Goal: Book appointment/travel/reservation

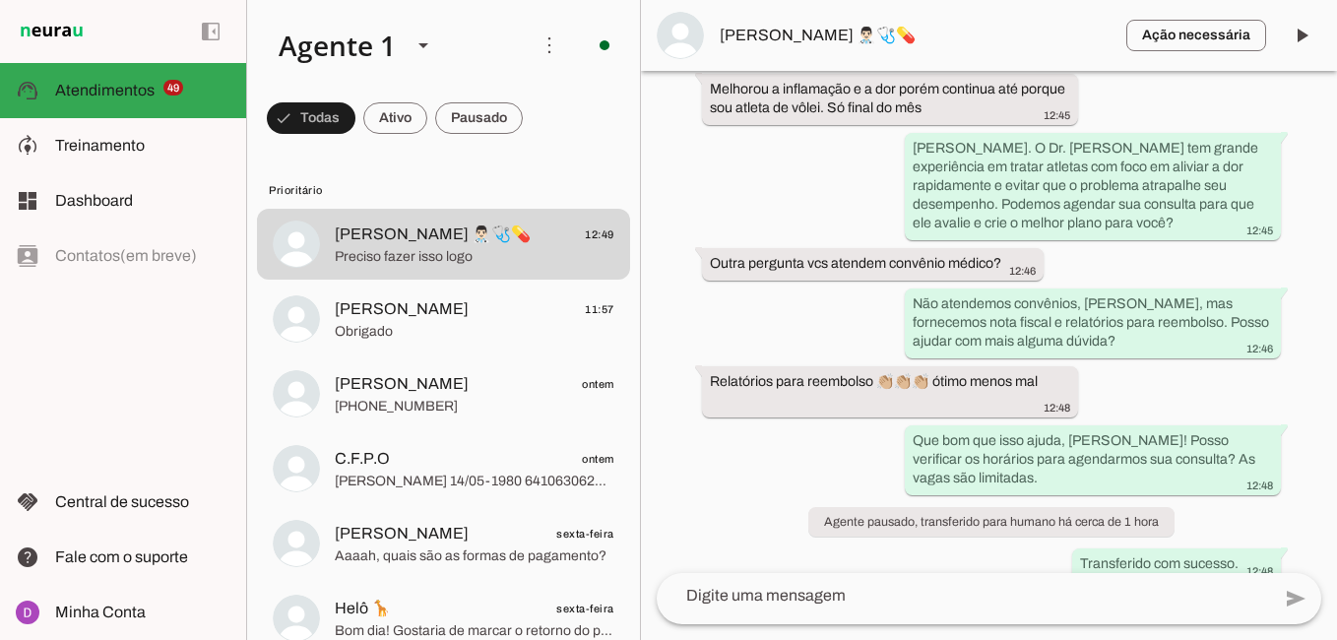
scroll to position [1370, 0]
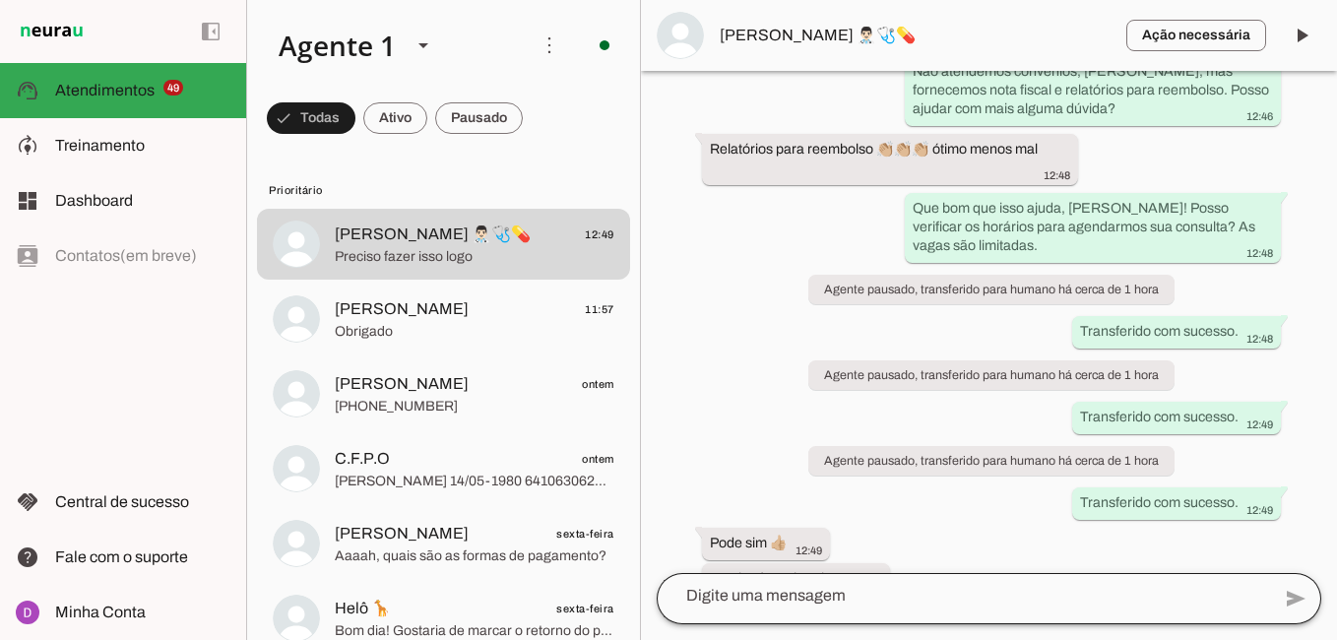
click at [902, 609] on div at bounding box center [964, 595] width 614 height 51
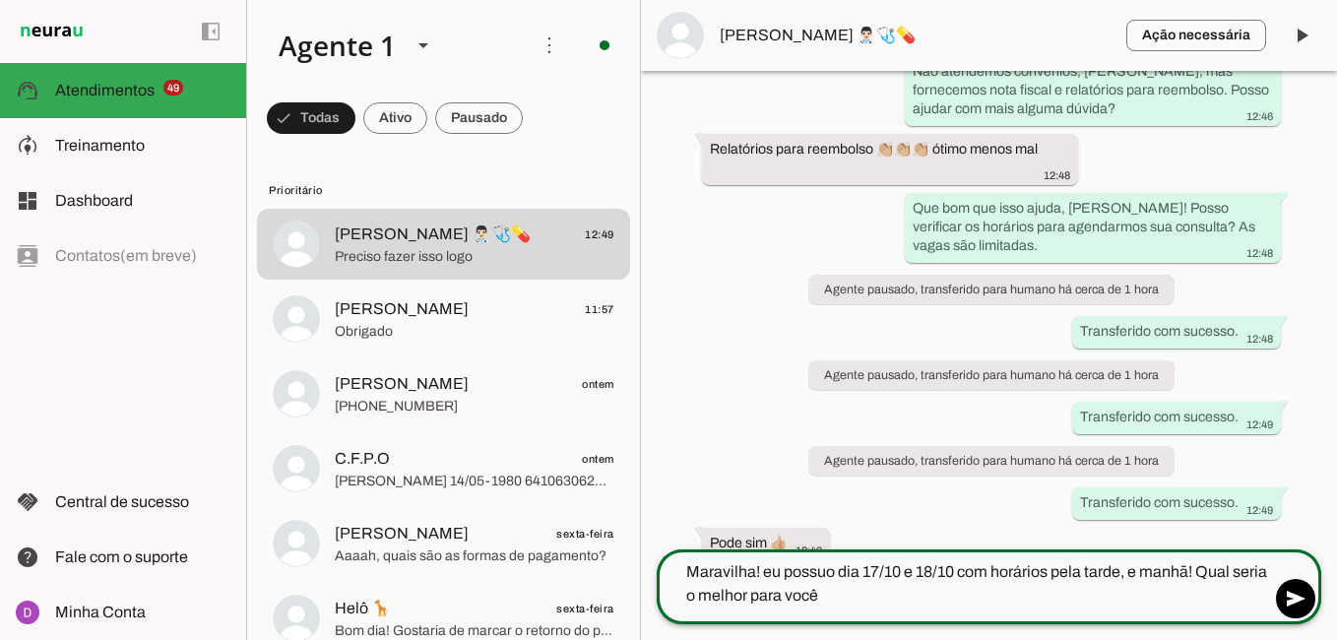
type textarea "Maravilha! eu possuo dia 17/10 e 18/10 com horários pela tarde, e manhã! Qual s…"
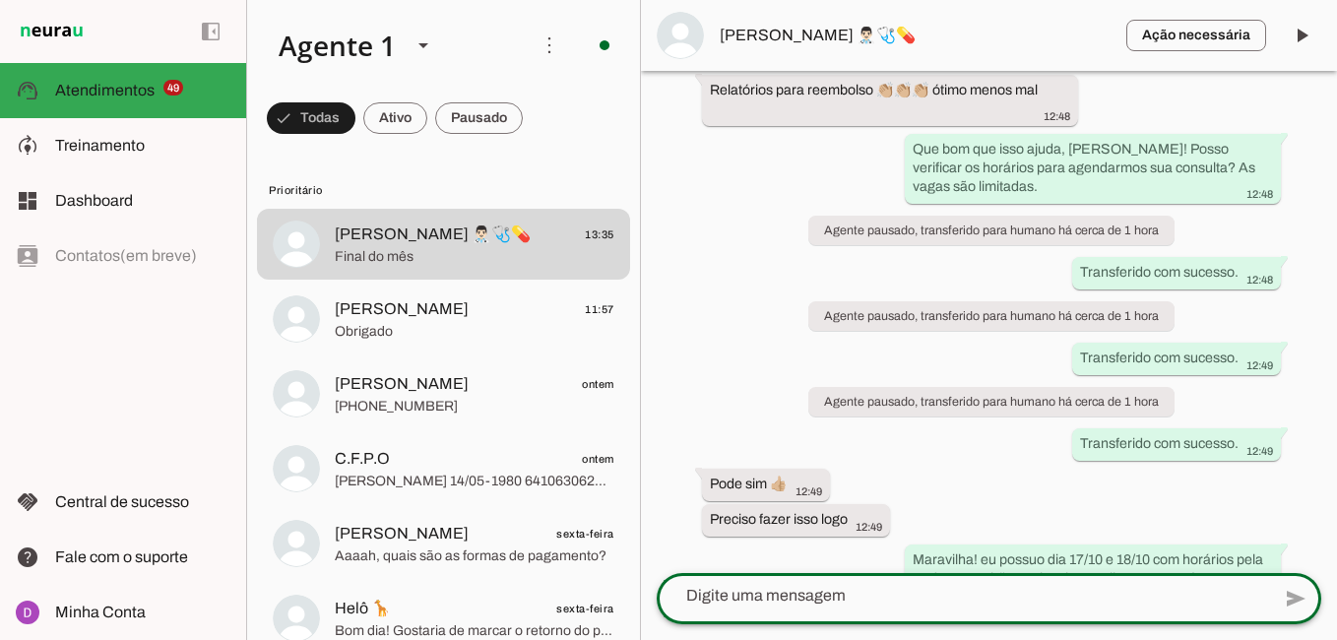
scroll to position [1469, 0]
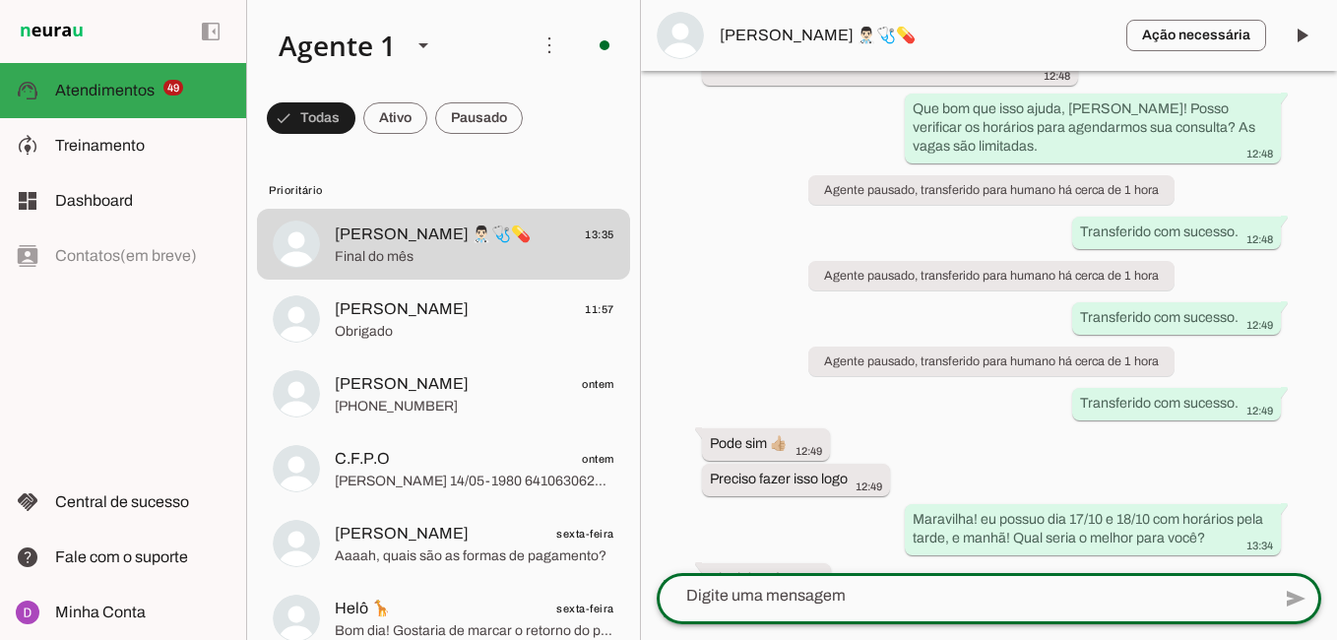
click at [783, 603] on textarea at bounding box center [964, 596] width 614 height 24
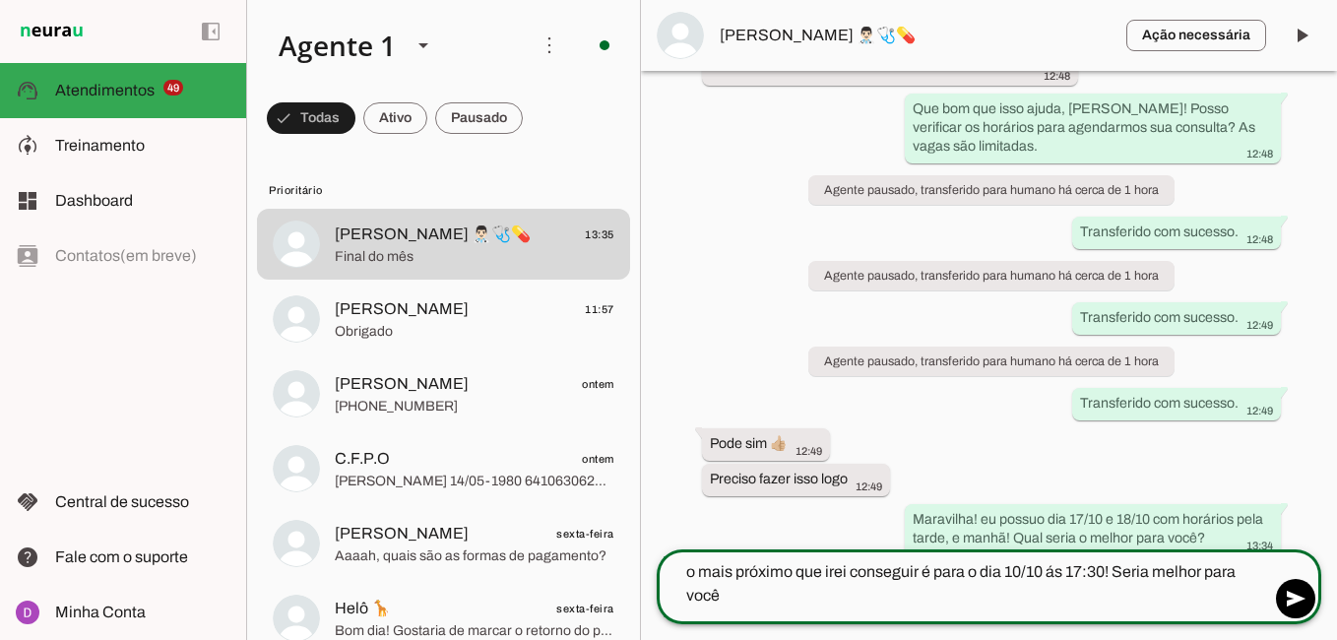
type textarea "o mais próximo que irei conseguir é para o dia 10/10 ás 17:30! Seria melhor par…"
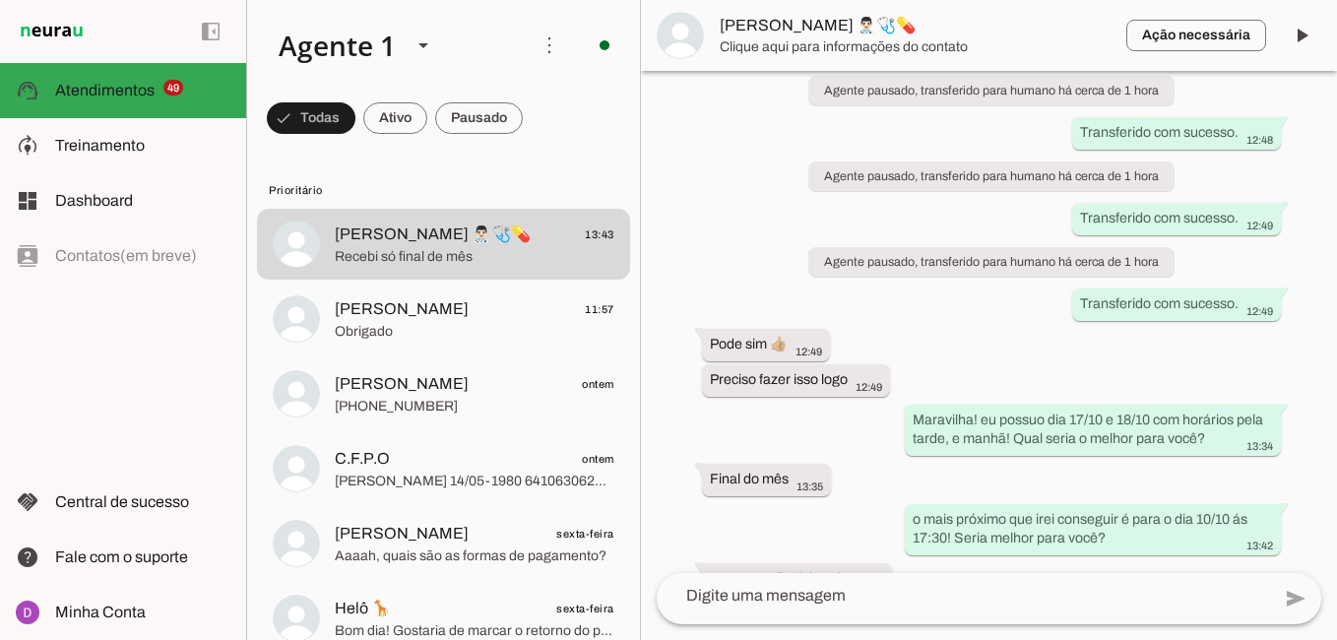
scroll to position [1640, 0]
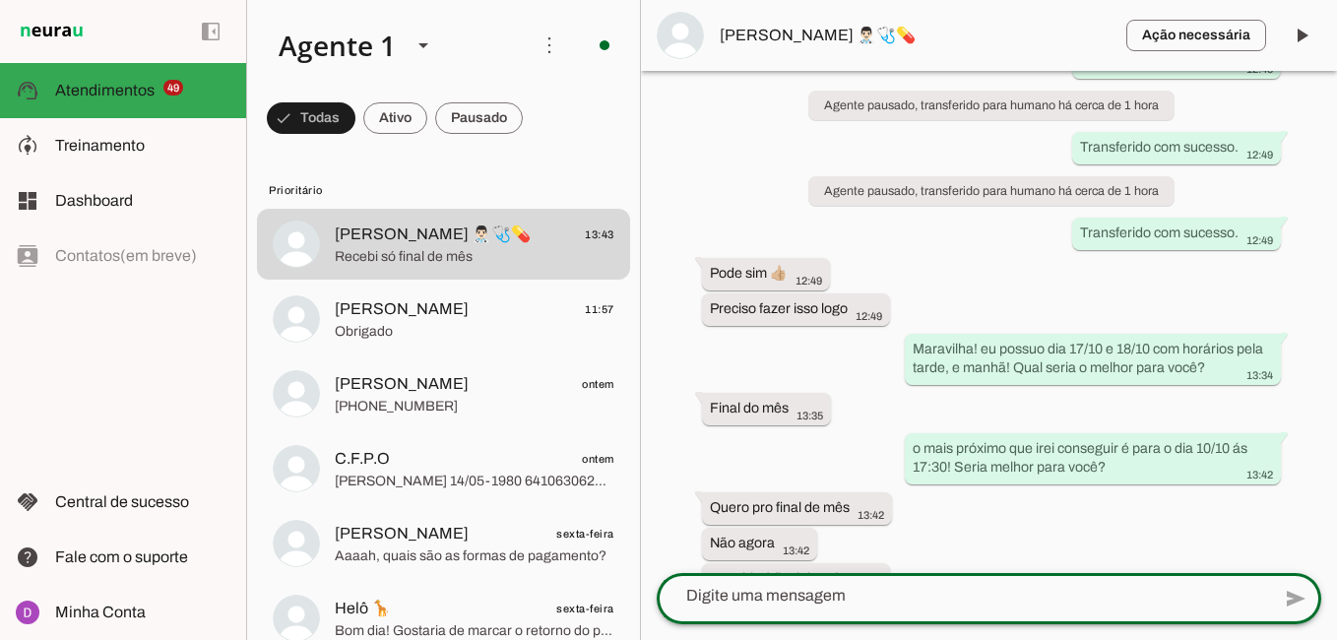
click at [724, 591] on textarea at bounding box center [964, 596] width 614 height 24
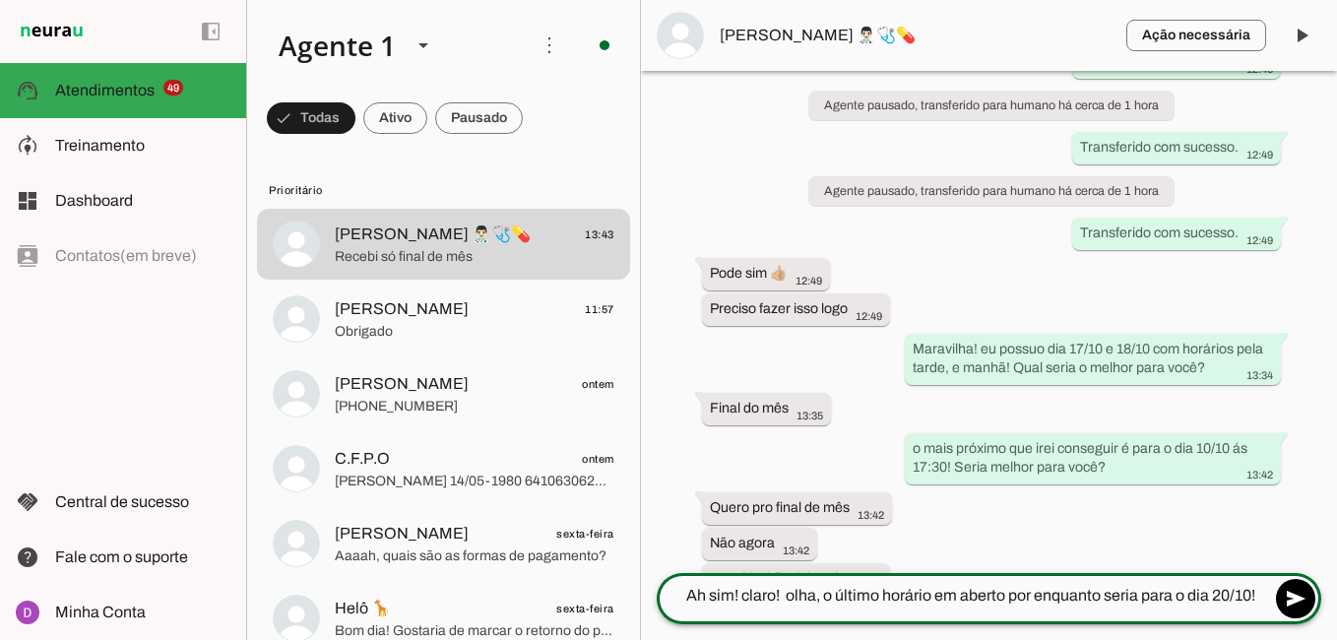
type textarea "Ah sim! claro! olha, o último horário em aberto por enquanto seria para o dia 2…"
type md-outlined-text-field "Ah sim! claro! olha, o último horário em aberto por enquanto seria para o dia 2…"
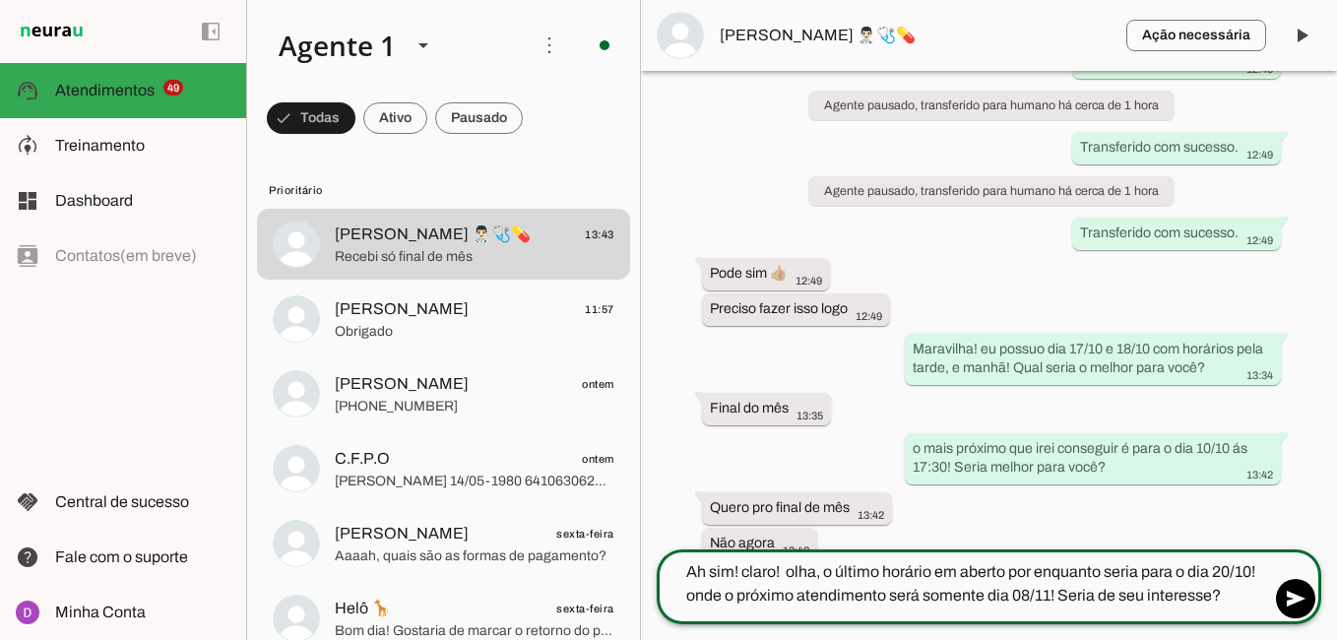
type textarea "Ah sim! claro! olha, o último horário em aberto por enquanto seria para o dia 2…"
type md-outlined-text-field "Ah sim! claro! olha, o último horário em aberto por enquanto seria para o dia 2…"
click at [1289, 596] on span at bounding box center [1295, 598] width 47 height 47
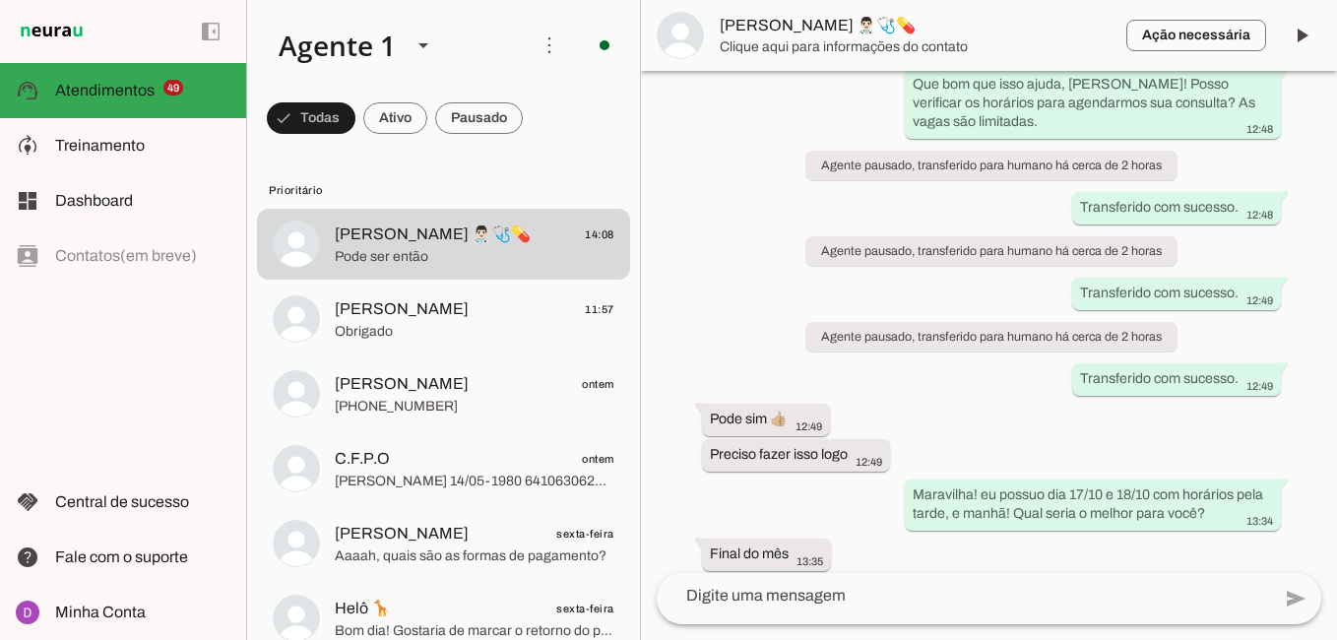
scroll to position [1777, 0]
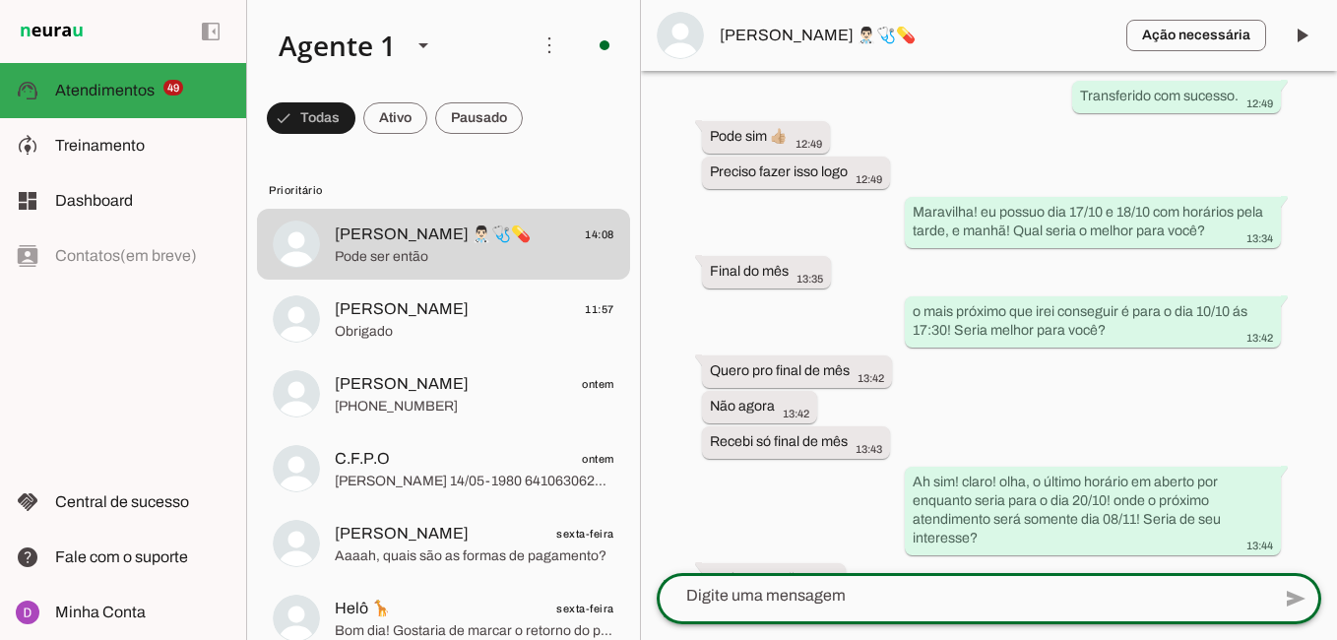
click at [811, 593] on textarea at bounding box center [964, 596] width 614 height 24
type textarea "Maravilha, dia 20/10 eu possuo ás"
type md-outlined-text-field "Maravilha, dia 20/10 eu possuo ás"
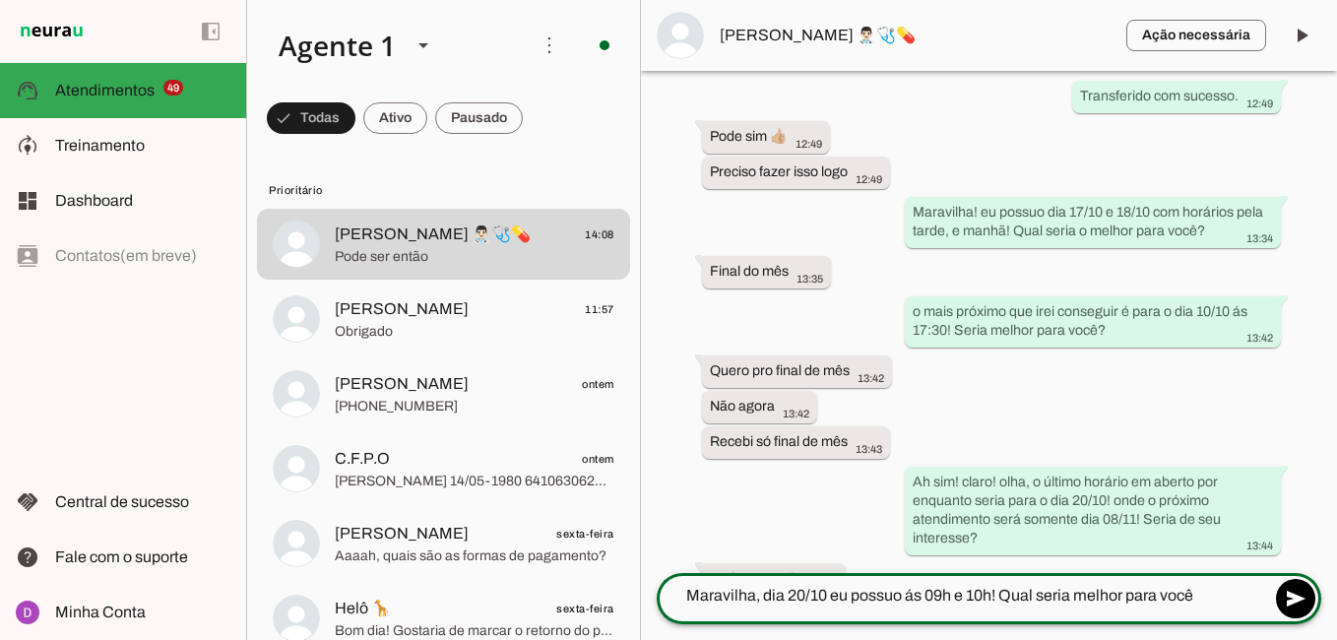
type textarea "Maravilha, dia 20/10 eu possuo ás 09h e 10h! Qual seria melhor para você?"
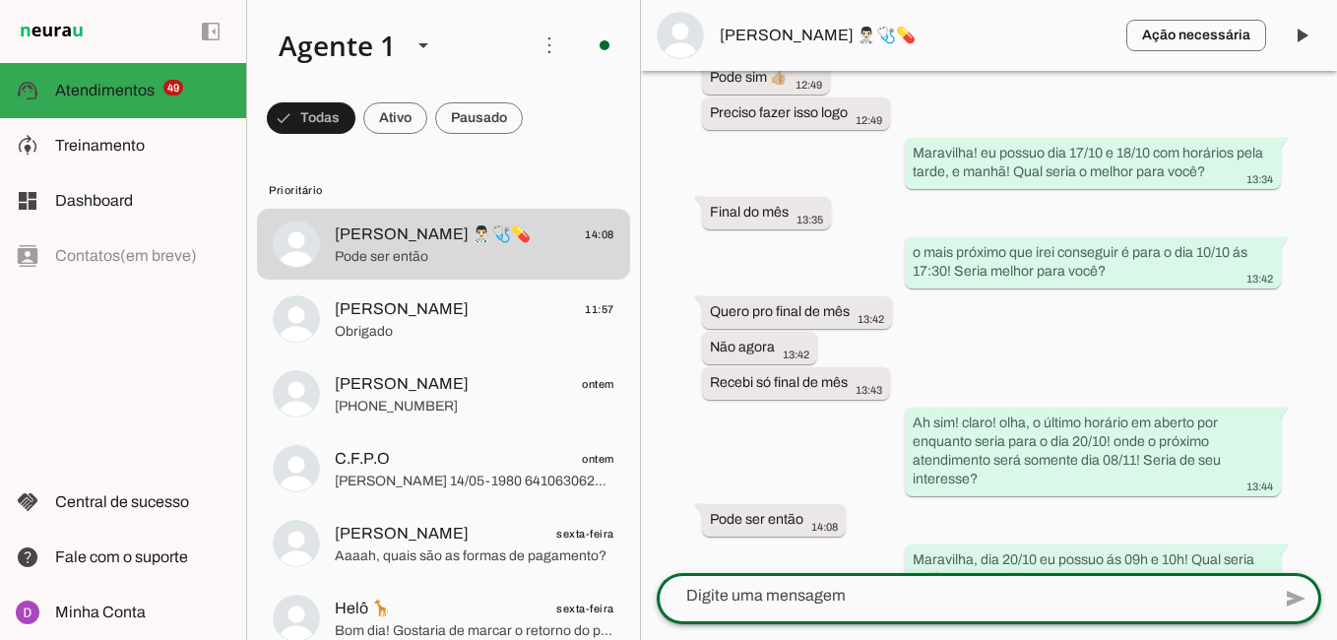
scroll to position [1876, 0]
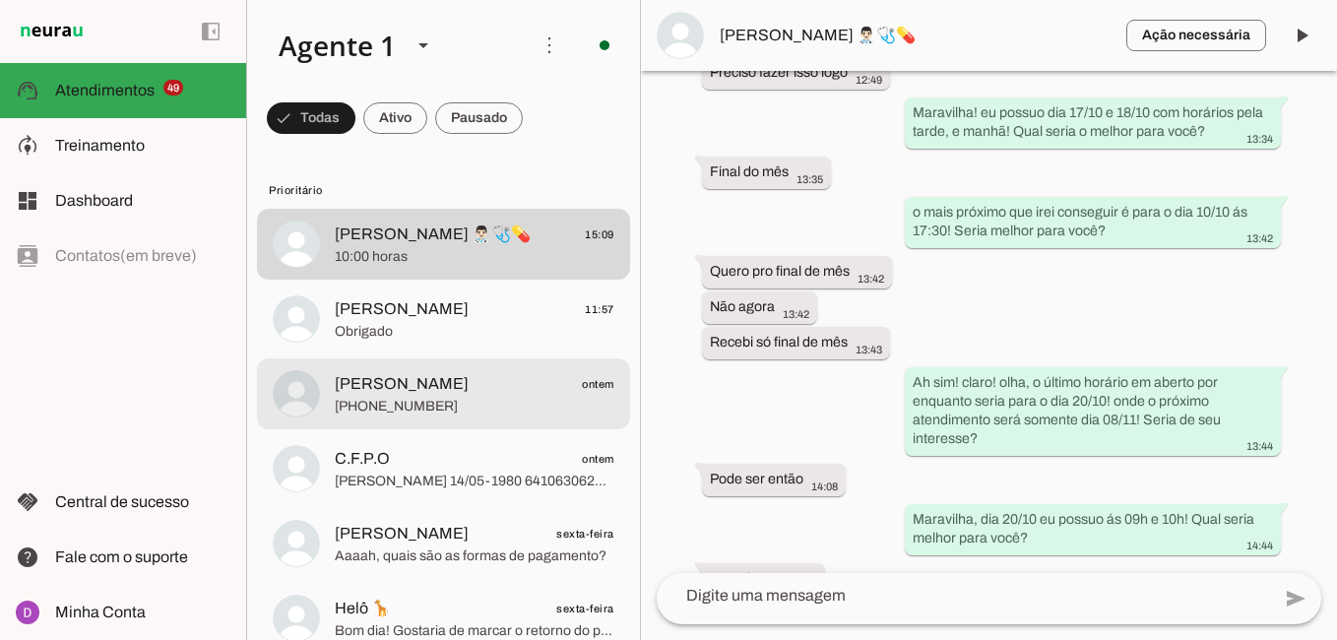
click at [454, 369] on md-item "[PERSON_NAME] ontem [PHONE_NUMBER]" at bounding box center [443, 393] width 373 height 71
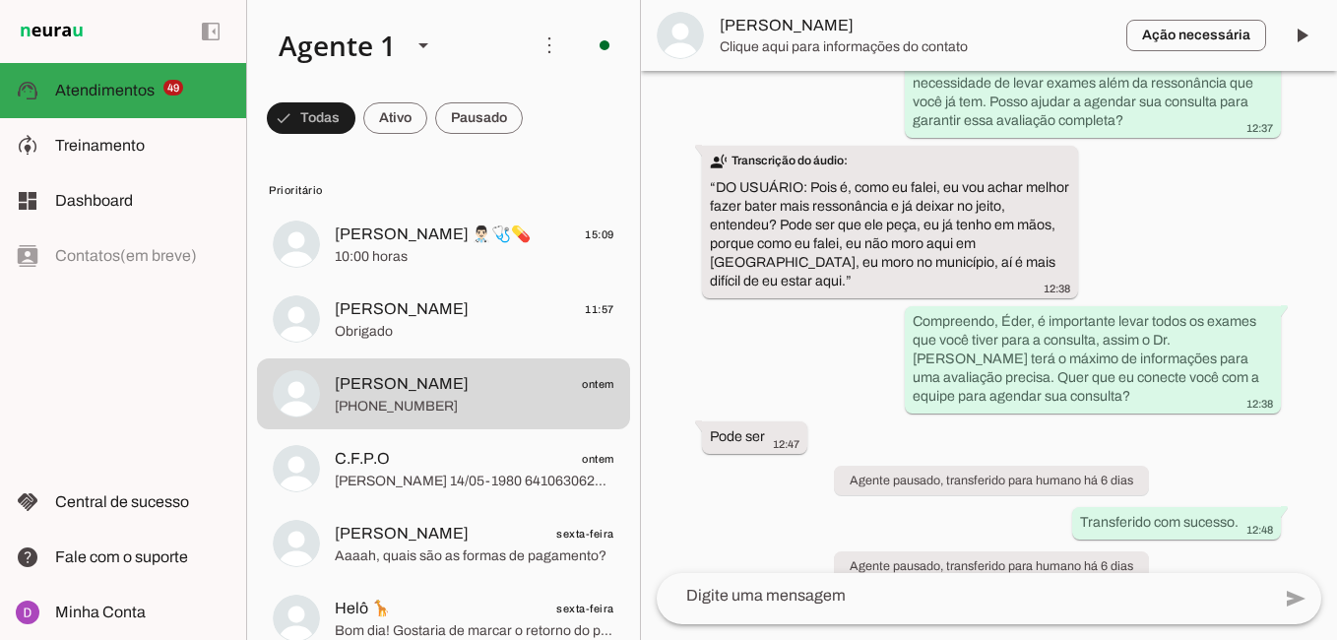
scroll to position [4223, 0]
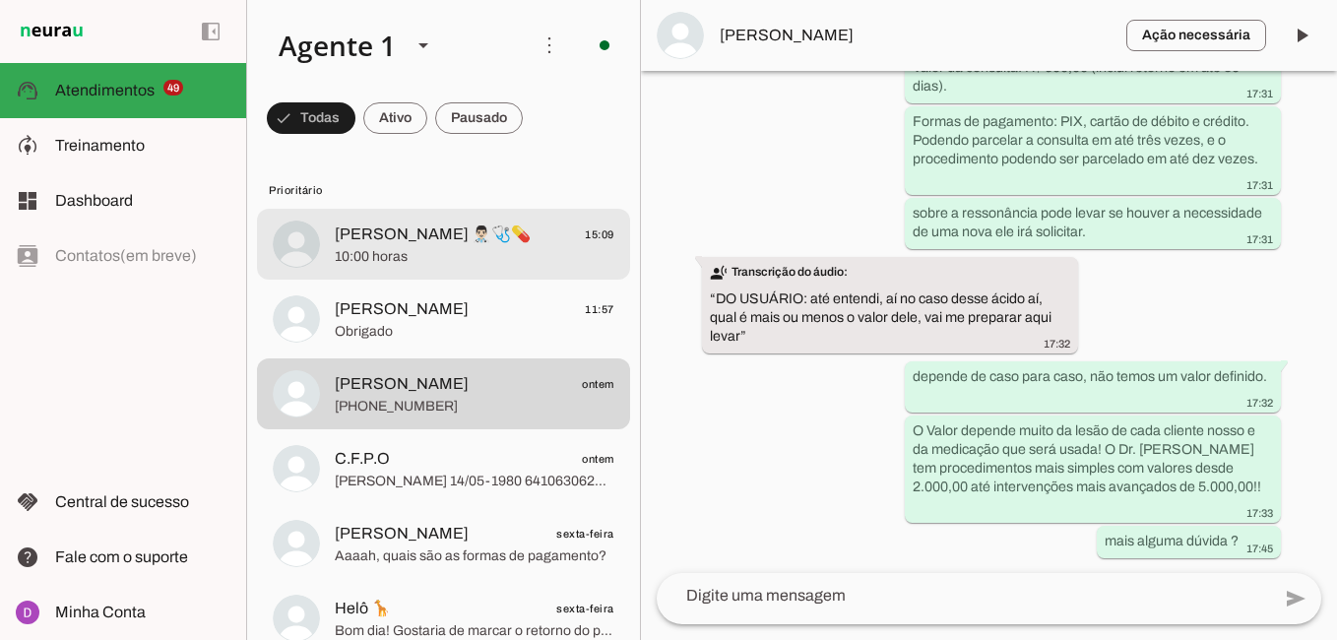
click at [454, 245] on span "[PERSON_NAME] 👨🏻‍⚕️🩺💊 15:09" at bounding box center [475, 235] width 280 height 25
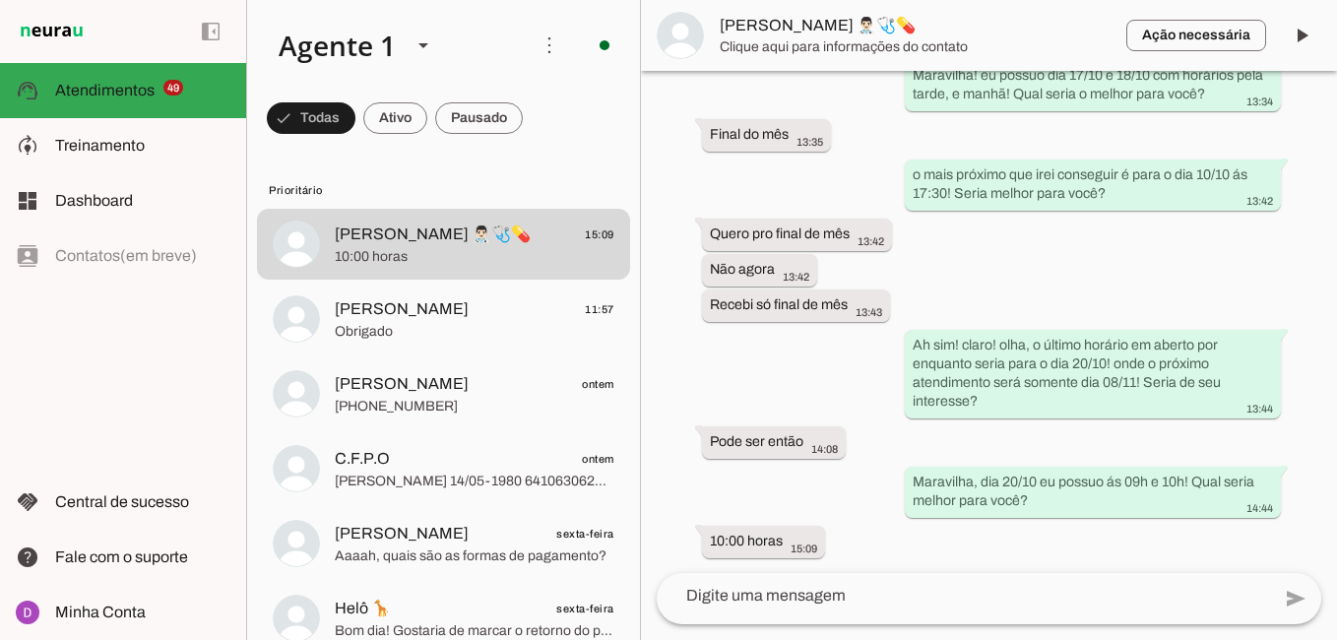
scroll to position [1876, 0]
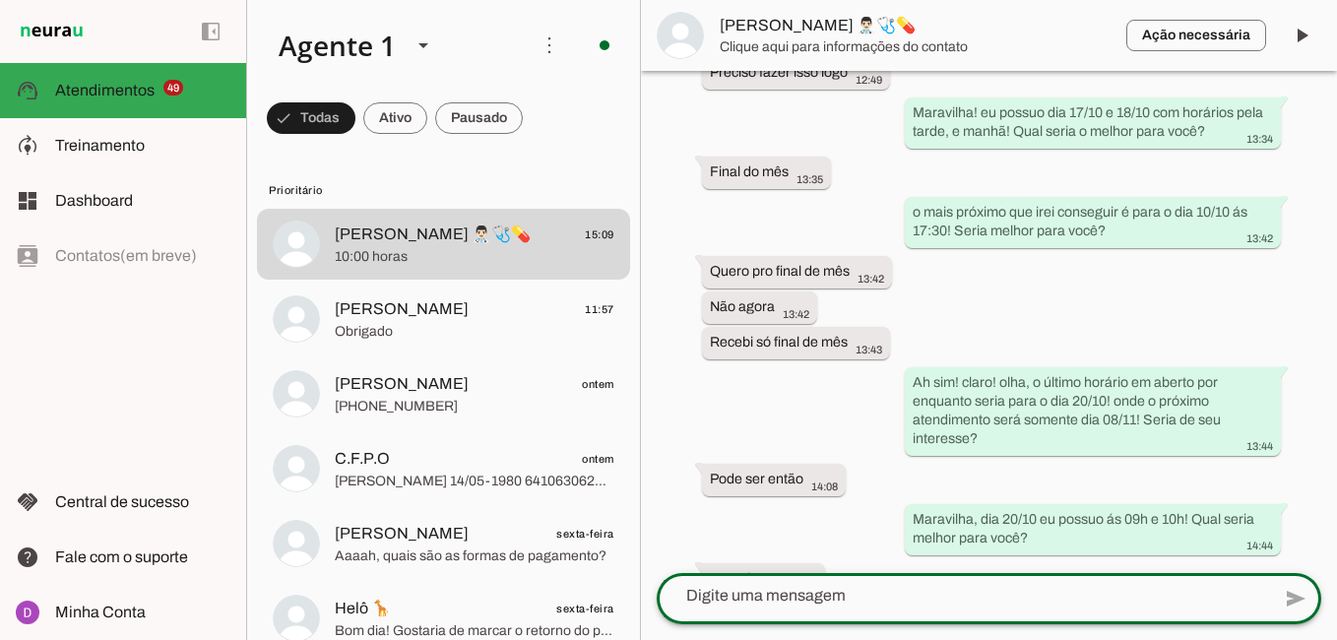
click at [904, 593] on textarea at bounding box center [964, 596] width 614 height 24
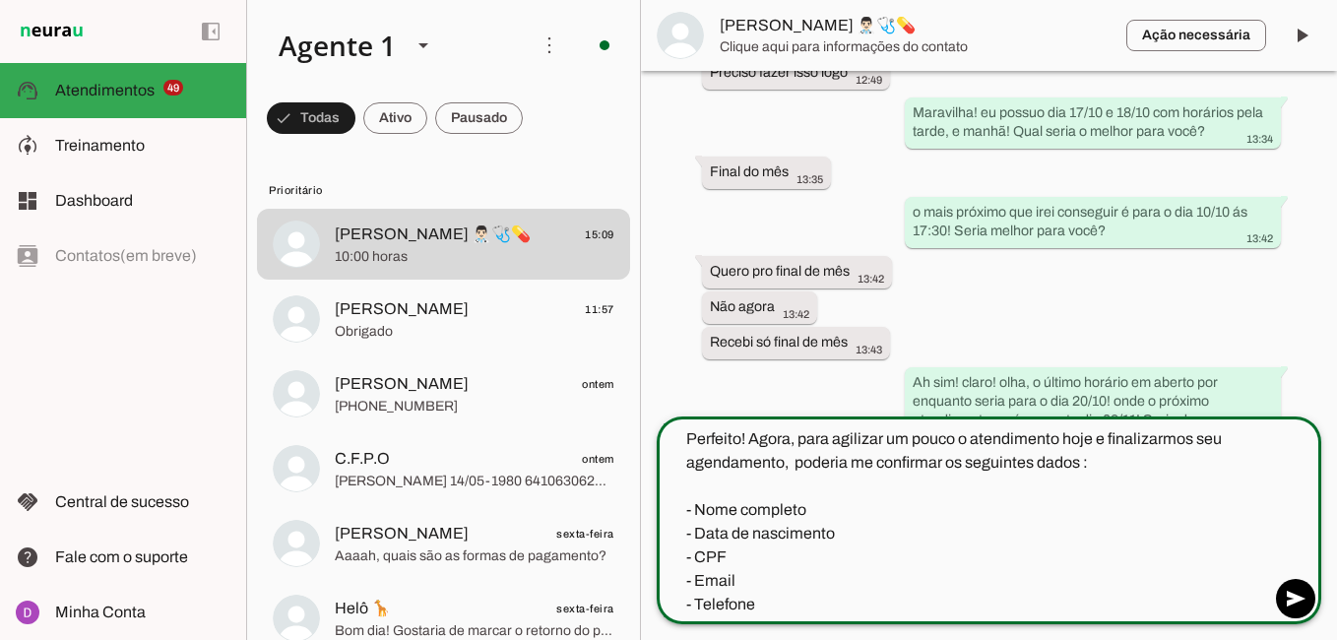
drag, startPoint x: 756, startPoint y: 556, endPoint x: 680, endPoint y: 558, distance: 76.8
click at [680, 558] on textarea "Perfeito! Agora, para agilizar um pouco o atendimento hoje e finalizarmos seu a…" at bounding box center [964, 521] width 614 height 189
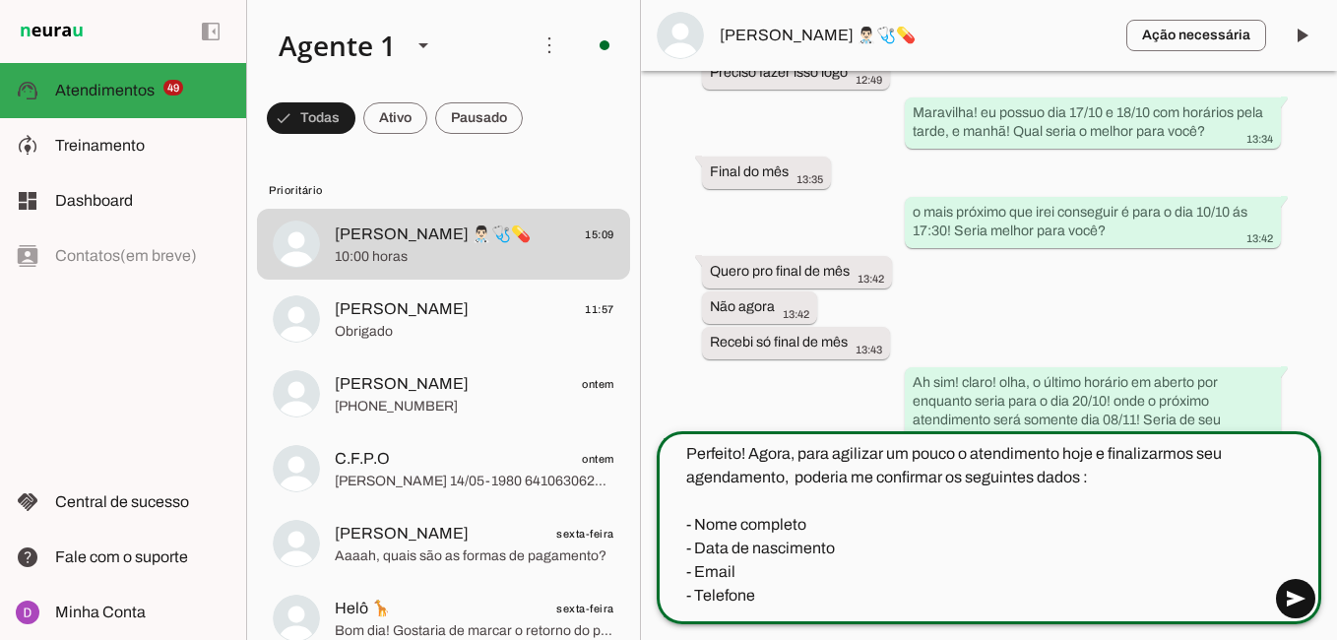
type textarea "Perfeito! Agora, para agilizar um pouco o atendimento hoje e finalizarmos seu a…"
type md-outlined-text-field "Perfeito! Agora, para agilizar um pouco o atendimento hoje e finalizarmos seu a…"
click at [1291, 589] on span at bounding box center [1295, 598] width 47 height 47
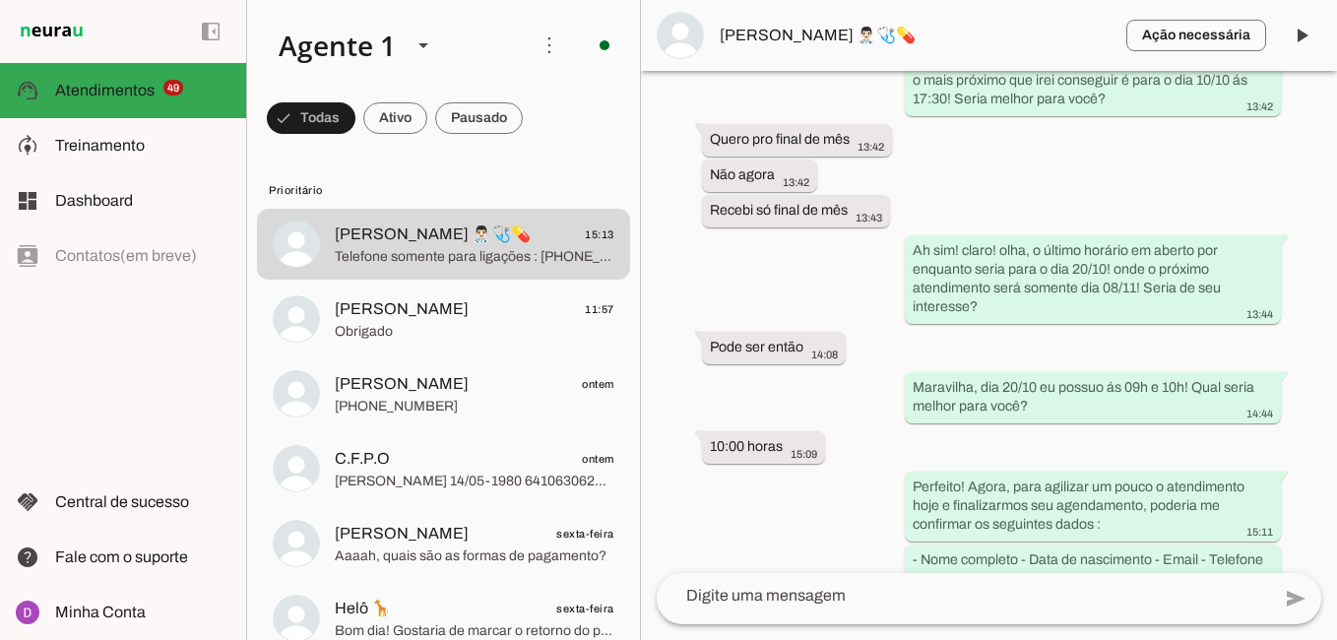
scroll to position [2155, 0]
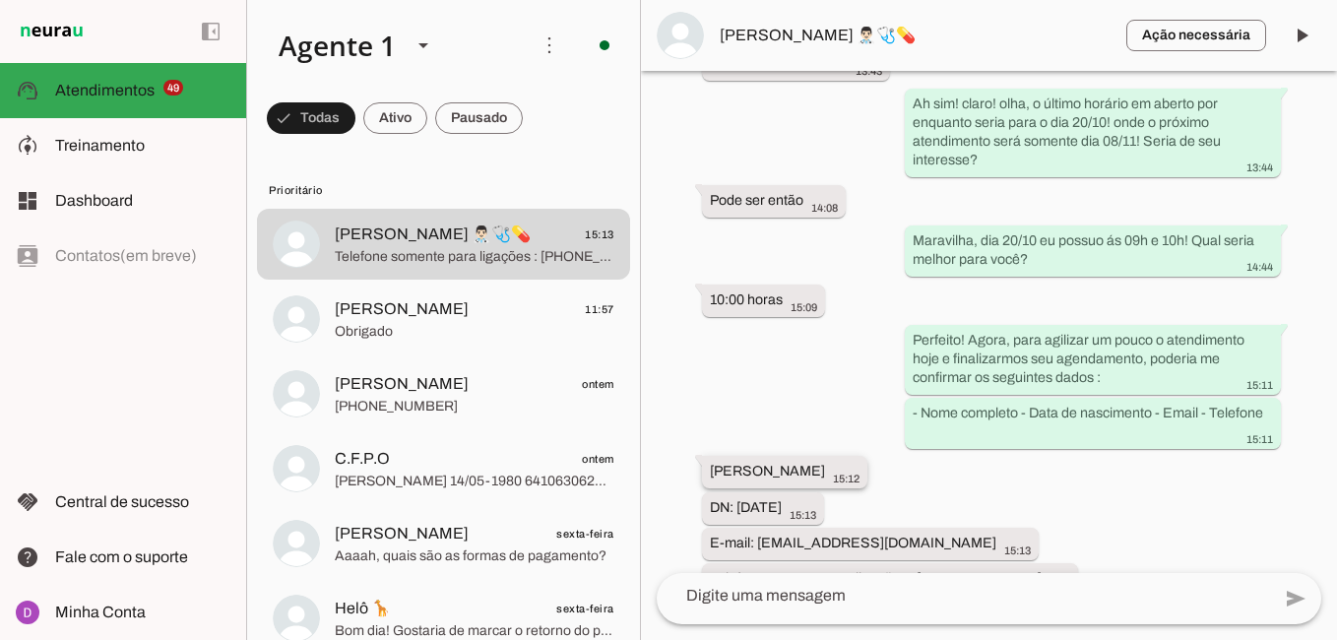
click at [0, 0] on slot "[PERSON_NAME]" at bounding box center [0, 0] width 0 height 0
drag, startPoint x: 704, startPoint y: 432, endPoint x: 879, endPoint y: 438, distance: 175.4
click at [868, 456] on whatsapp-message-bubble "[PERSON_NAME] Pacaya 15:12" at bounding box center [784, 472] width 165 height 33
drag, startPoint x: 756, startPoint y: 502, endPoint x: 924, endPoint y: 514, distance: 167.8
click at [924, 533] on div "E-mail: [EMAIL_ADDRESS][DOMAIN_NAME] 15:13" at bounding box center [870, 545] width 321 height 25
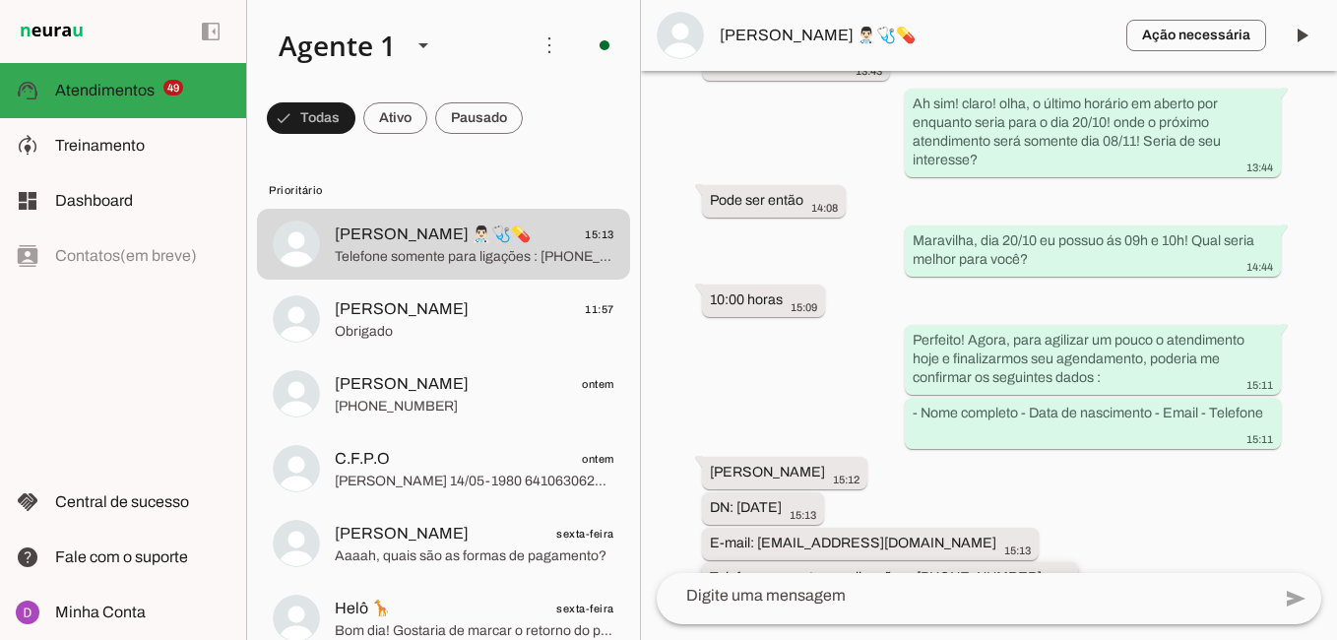
drag, startPoint x: 921, startPoint y: 541, endPoint x: 1019, endPoint y: 546, distance: 98.6
click at [1019, 568] on div "Telefone somente para ligações : [PHONE_NUMBER] 15:13" at bounding box center [890, 589] width 360 height 43
click at [788, 599] on textarea at bounding box center [964, 596] width 614 height 24
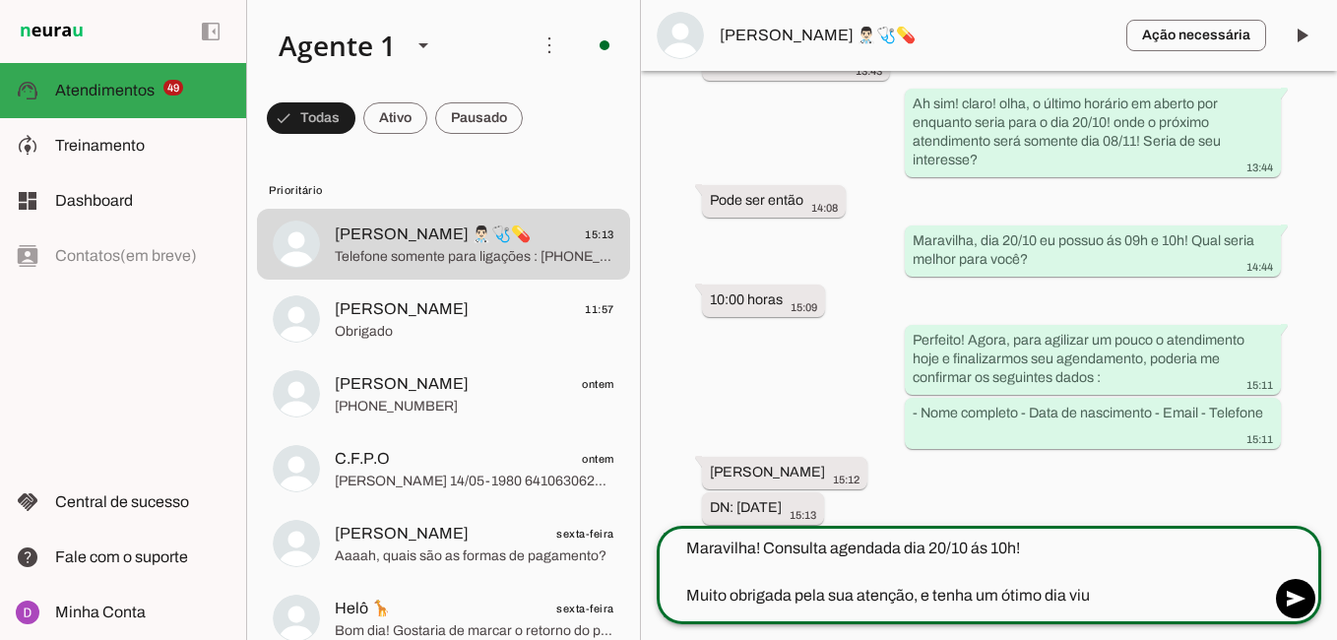
type textarea "Maravilha! Consulta agendada dia 20/10 ás 10h! Muito obrigada pela sua atenção,…"
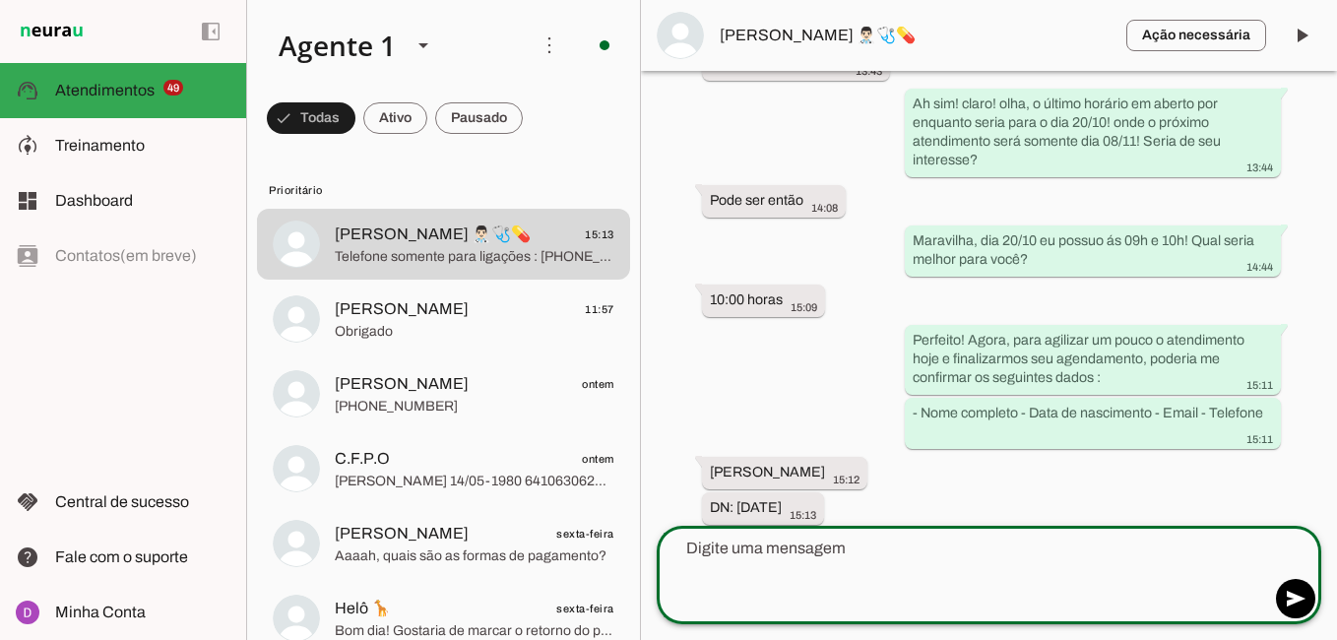
scroll to position [2228, 0]
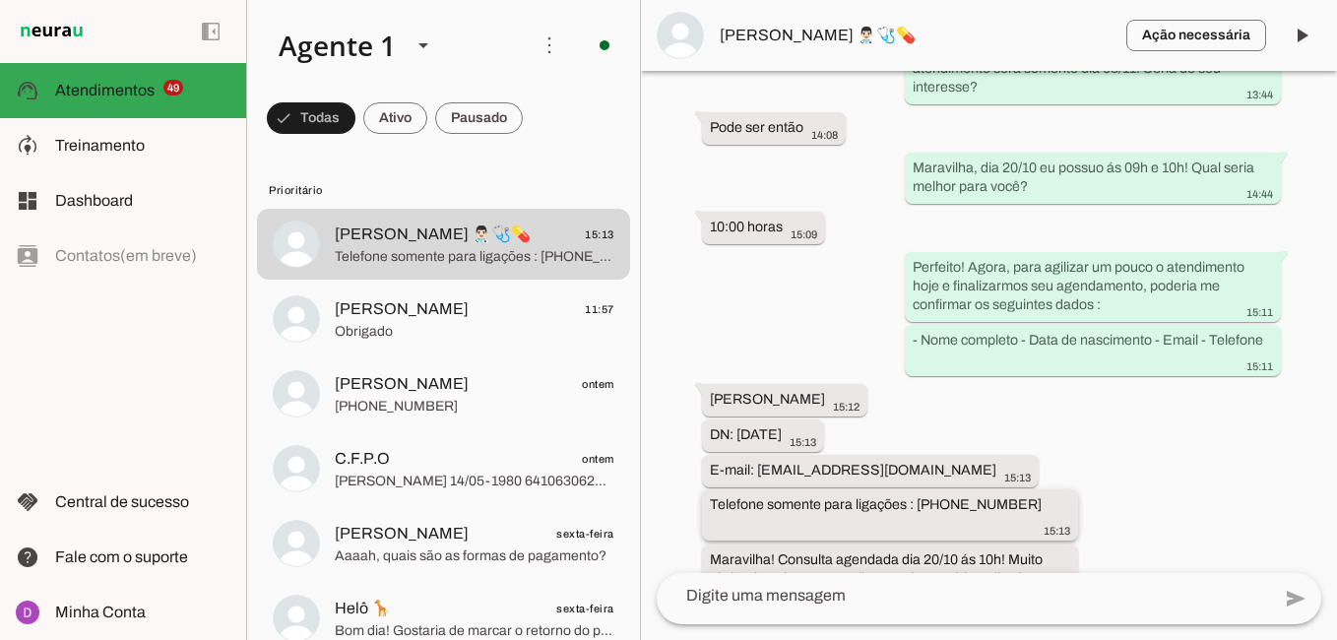
drag, startPoint x: 706, startPoint y: 359, endPoint x: 1023, endPoint y: 473, distance: 336.7
click at [1023, 473] on div "Agente ativado há cerca de 3 horas Tenho interesse. Por favor, você poderia me …" at bounding box center [989, 322] width 696 height 502
click at [0, 0] on slot "Telefone somente para ligações : [PHONE_NUMBER]" at bounding box center [0, 0] width 0 height 0
click at [1013, 441] on div "Agente ativado há cerca de 3 horas Tenho interesse. Por favor, você poderia me …" at bounding box center [989, 322] width 696 height 502
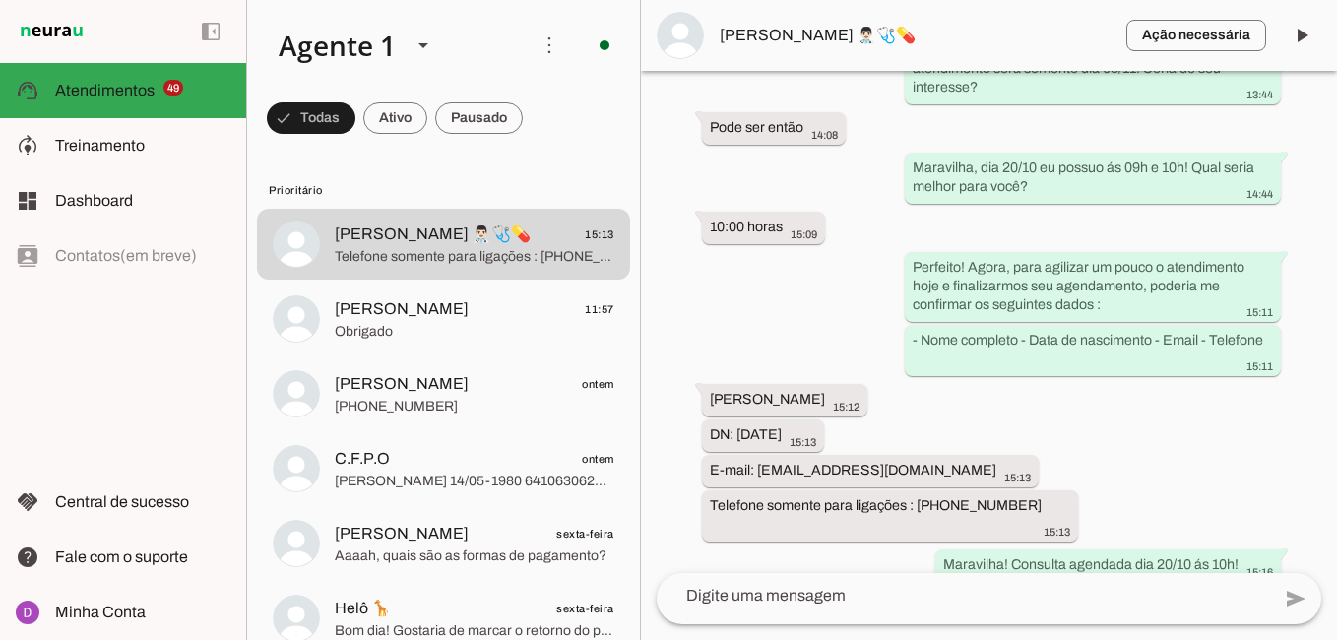
scroll to position [2249, 0]
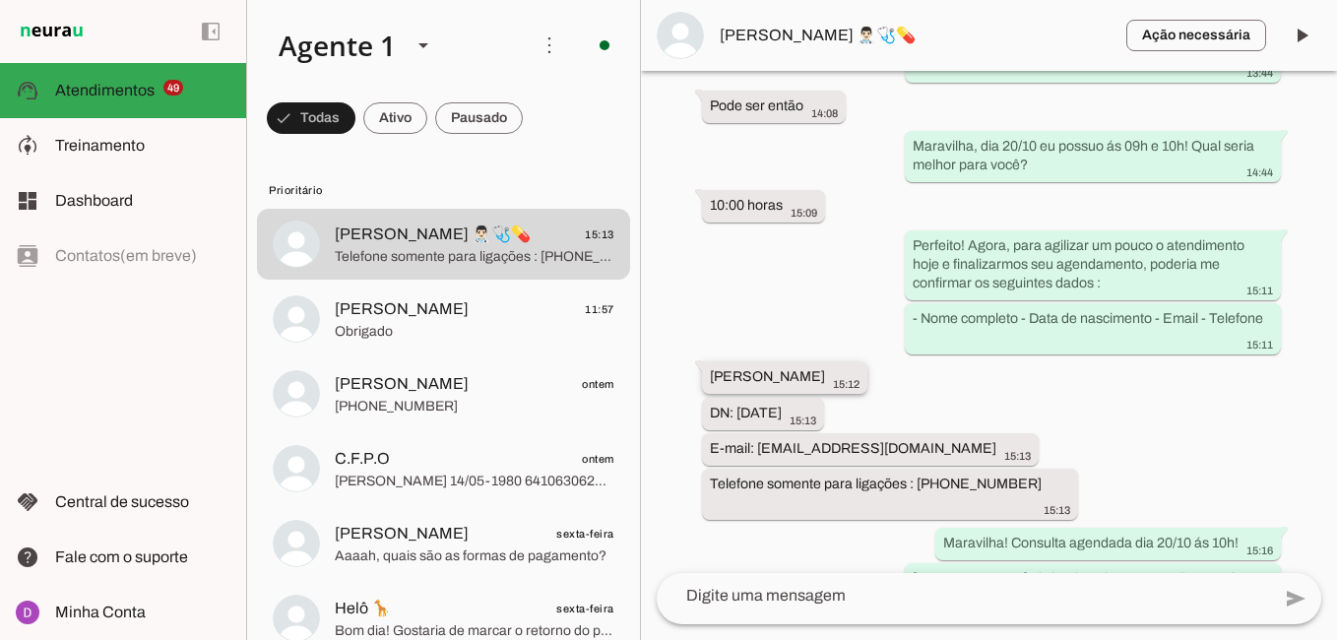
drag, startPoint x: 1013, startPoint y: 468, endPoint x: 736, endPoint y: 354, distance: 300.3
drag, startPoint x: 736, startPoint y: 354, endPoint x: 715, endPoint y: 335, distance: 27.9
click at [0, 0] on slot "[PERSON_NAME]" at bounding box center [0, 0] width 0 height 0
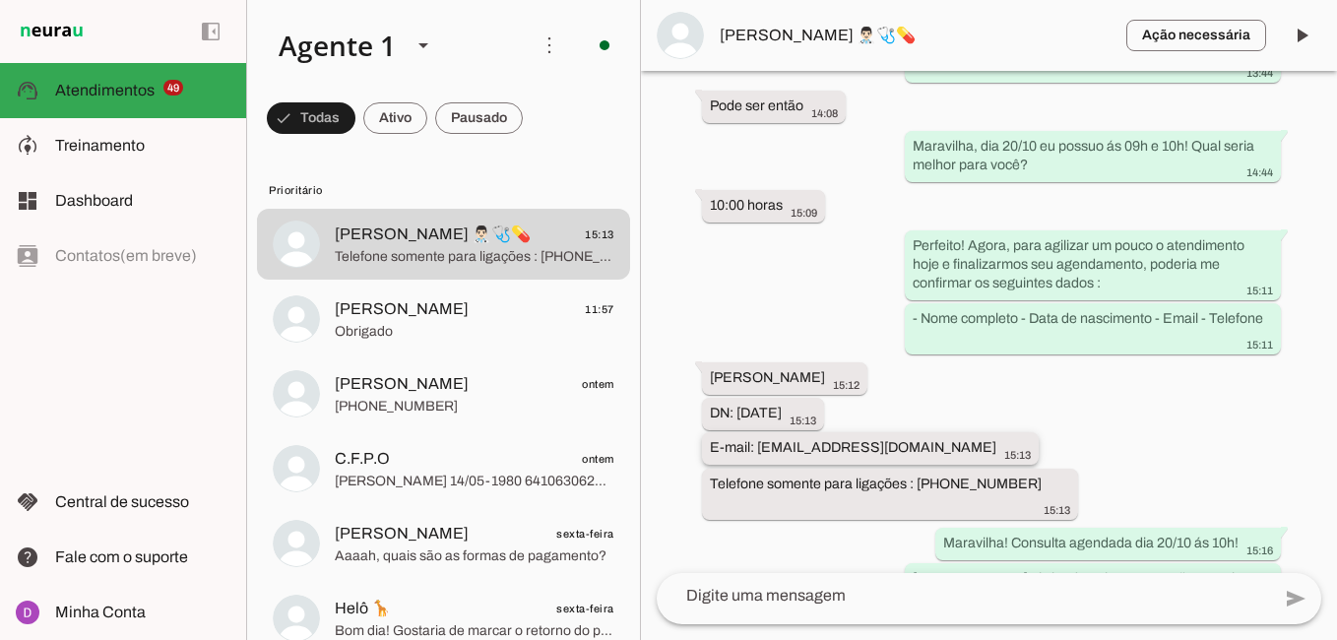
click at [814, 438] on div "E-mail: [EMAIL_ADDRESS][DOMAIN_NAME] 15:13" at bounding box center [870, 450] width 321 height 25
drag, startPoint x: 1010, startPoint y: 442, endPoint x: 712, endPoint y: 336, distance: 316.8
click at [712, 336] on div "Agente ativado há cerca de 3 horas Tenho interesse. Por favor, você poderia me …" at bounding box center [989, 322] width 696 height 502
